Goal: Information Seeking & Learning: Check status

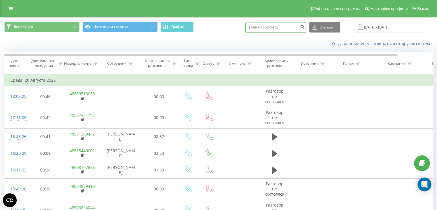
click at [265, 28] on input at bounding box center [276, 27] width 61 height 10
type input "48576063248"
click at [305, 28] on icon "submit" at bounding box center [302, 25] width 5 height 3
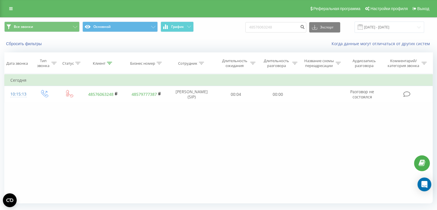
click at [123, 149] on div "Фильтровать по условию Равно Введите значение Отмена OK Фильтровать по условию …" at bounding box center [218, 138] width 429 height 129
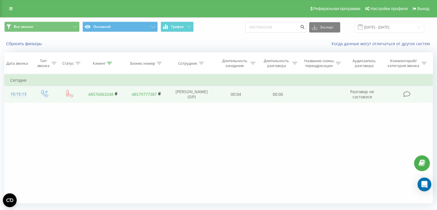
click at [108, 93] on link "48576063248" at bounding box center [100, 93] width 25 height 5
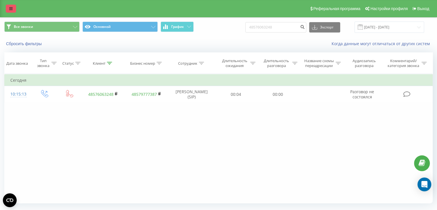
click at [11, 9] on icon at bounding box center [10, 9] width 3 height 4
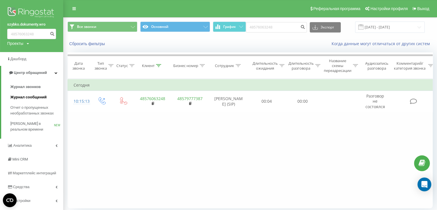
click at [28, 97] on span "Журнал сообщений" at bounding box center [28, 97] width 36 height 6
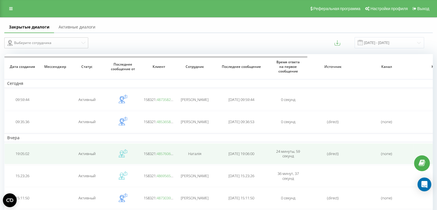
click at [135, 156] on td at bounding box center [123, 153] width 36 height 21
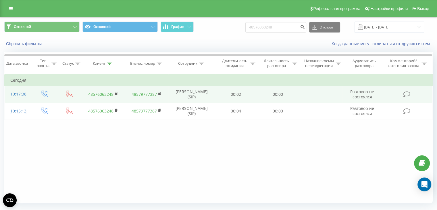
click at [106, 94] on link "48576063248" at bounding box center [100, 93] width 25 height 5
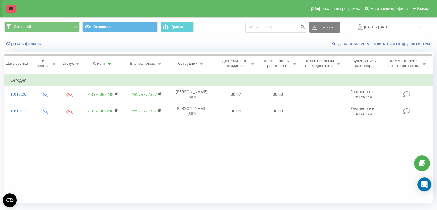
click at [9, 11] on link at bounding box center [11, 9] width 10 height 8
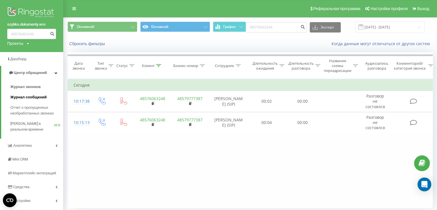
click at [22, 97] on span "Журнал сообщений" at bounding box center [28, 97] width 36 height 6
